Goal: Task Accomplishment & Management: Complete application form

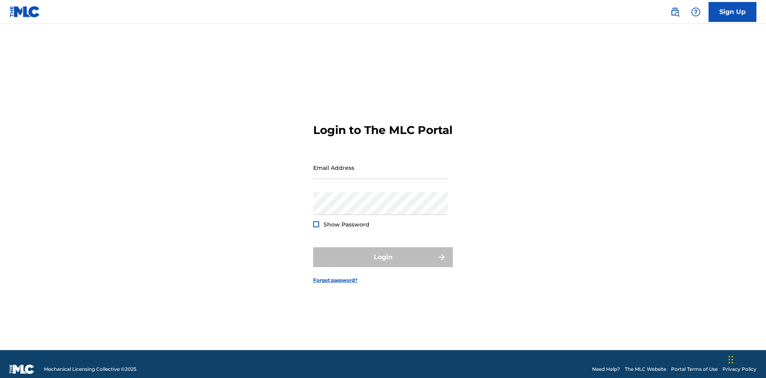
scroll to position [10, 0]
click at [733, 12] on link "Sign Up" at bounding box center [733, 12] width 48 height 20
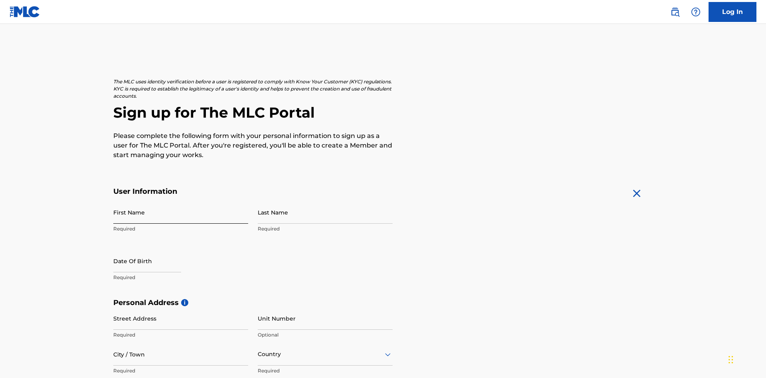
click at [181, 201] on input "First Name" at bounding box center [180, 212] width 135 height 23
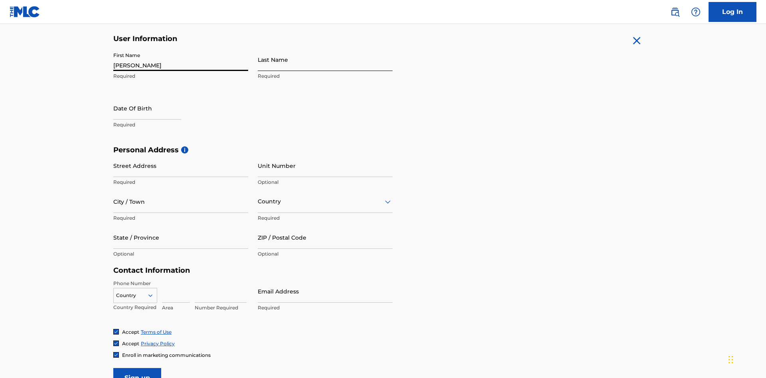
type input "[PERSON_NAME]"
click at [325, 59] on input "Last Name" at bounding box center [325, 59] width 135 height 23
type input "Ribble"
click at [154, 97] on input "text" at bounding box center [147, 108] width 68 height 23
select select "8"
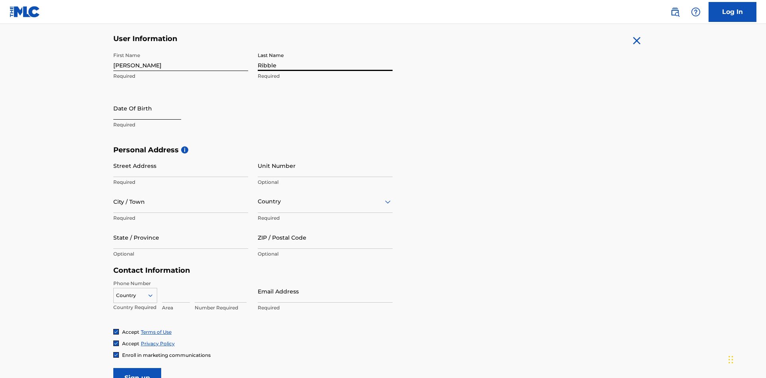
select select "2025"
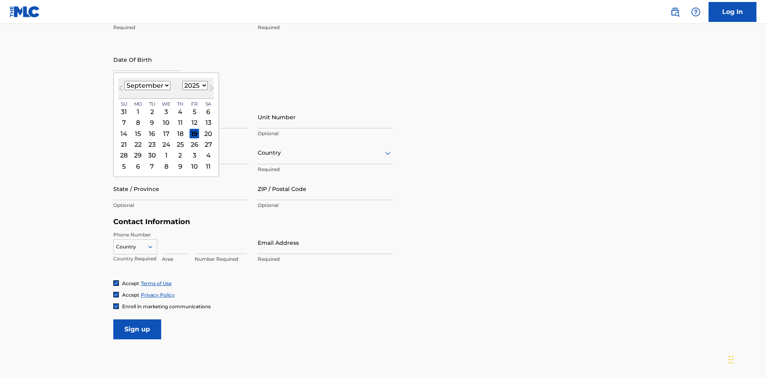
click at [147, 85] on select "January February March April May June July August September October November De…" at bounding box center [148, 85] width 46 height 9
select select "0"
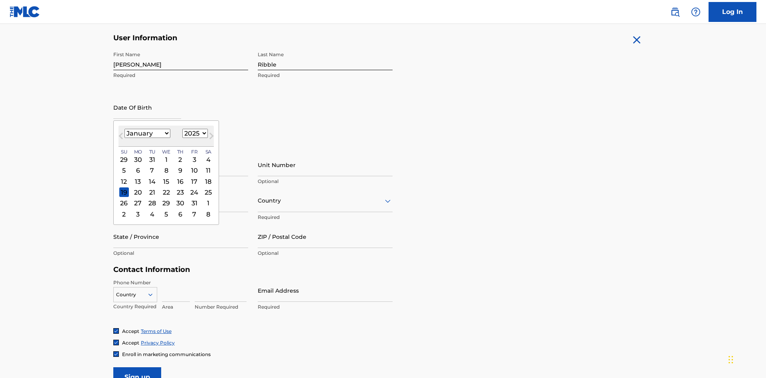
click at [194, 133] on select "1900 1901 1902 1903 1904 1905 1906 1907 1908 1909 1910 1911 1912 1913 1914 1915…" at bounding box center [195, 133] width 26 height 9
select select "1985"
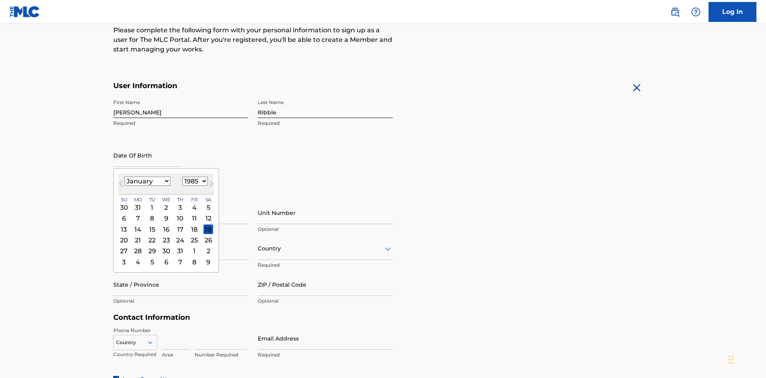
click at [194, 181] on select "1900 1901 1902 1903 1904 1905 1906 1907 1908 1909 1910 1911 1912 1913 1914 1915…" at bounding box center [195, 181] width 26 height 9
click at [152, 214] on div "8" at bounding box center [152, 219] width 10 height 10
type input "[DATE]"
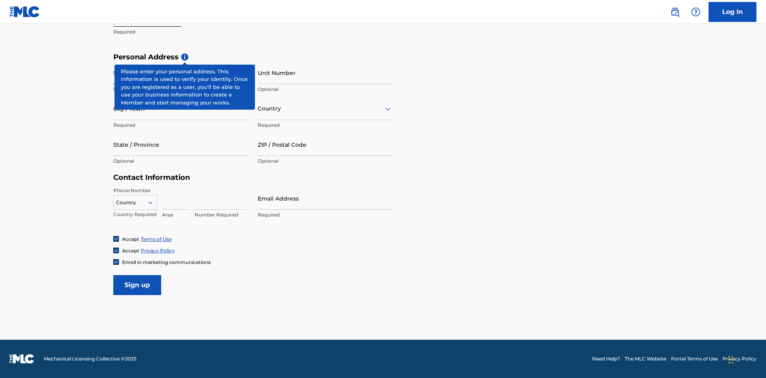
click at [181, 73] on input "Street Address" at bounding box center [180, 72] width 135 height 23
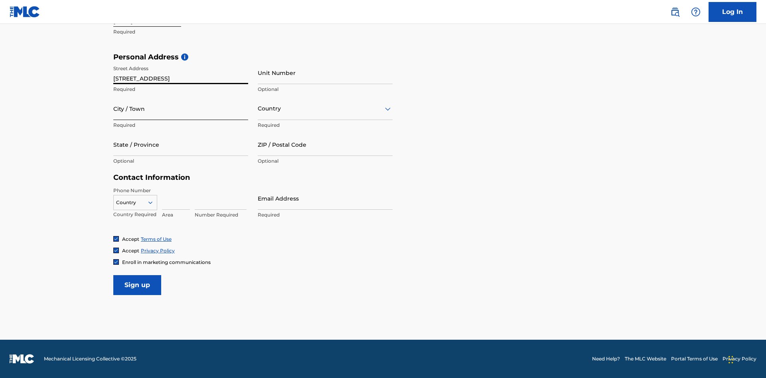
type input "[STREET_ADDRESS]"
click at [181, 109] on input "City / Town" at bounding box center [180, 108] width 135 height 23
type input "[GEOGRAPHIC_DATA]"
click at [258, 109] on input "text" at bounding box center [259, 109] width 2 height 8
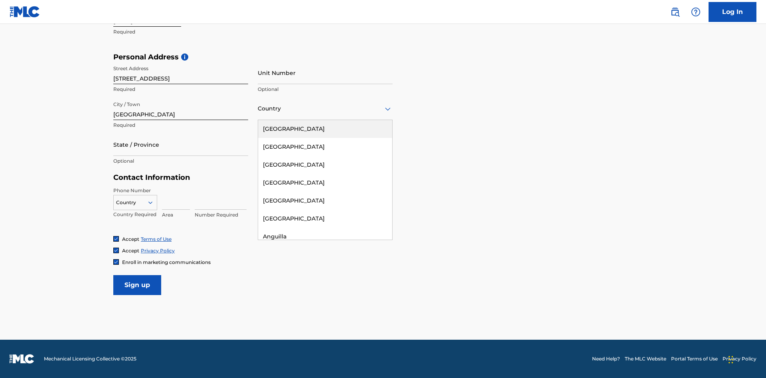
click at [325, 129] on div "[GEOGRAPHIC_DATA]" at bounding box center [325, 129] width 134 height 18
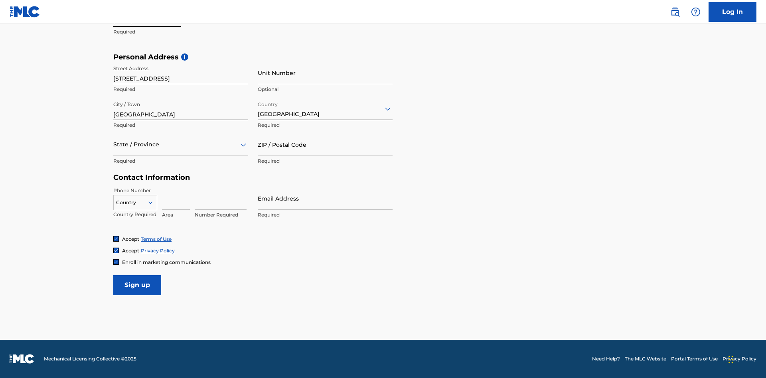
click at [181, 145] on div at bounding box center [180, 145] width 135 height 10
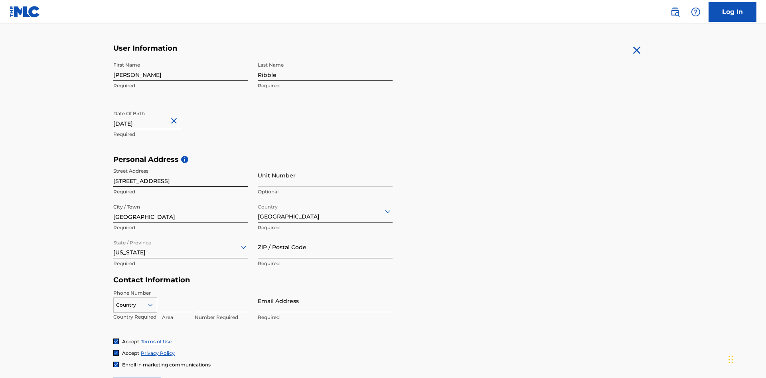
click at [325, 236] on input "ZIP / Postal Code" at bounding box center [325, 247] width 135 height 23
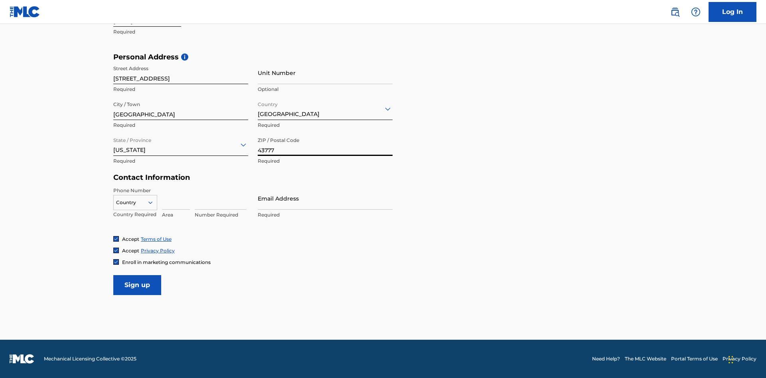
type input "43777"
click at [154, 202] on icon at bounding box center [150, 202] width 7 height 7
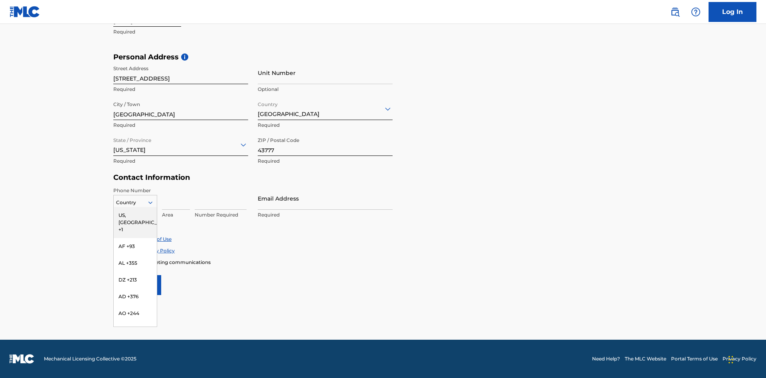
click at [135, 215] on div "US, [GEOGRAPHIC_DATA] +1" at bounding box center [135, 222] width 43 height 31
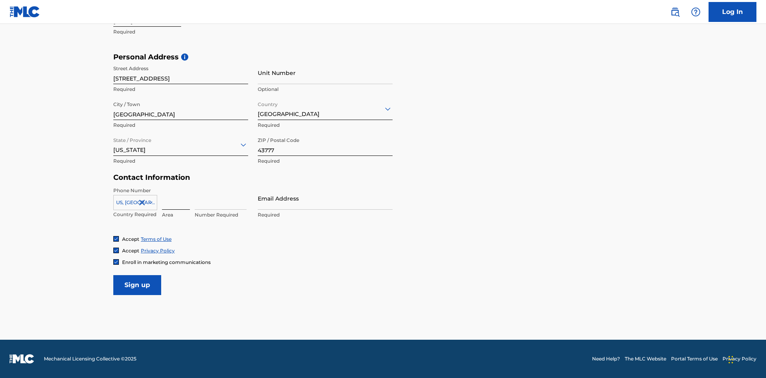
click at [176, 198] on input at bounding box center [176, 198] width 28 height 23
type input "740"
click at [221, 198] on input at bounding box center [221, 198] width 52 height 23
type input "8086351"
click at [325, 198] on input "Email Address" at bounding box center [325, 198] width 135 height 23
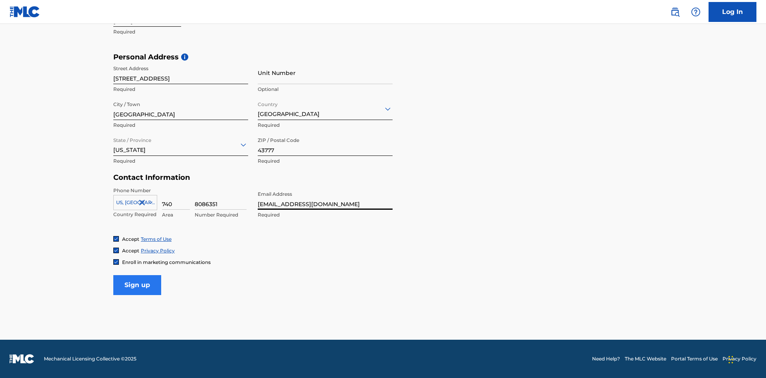
type input "[EMAIL_ADDRESS][DOMAIN_NAME]"
click at [137, 285] on input "Sign up" at bounding box center [137, 285] width 48 height 20
